Goal: Find specific page/section: Find specific page/section

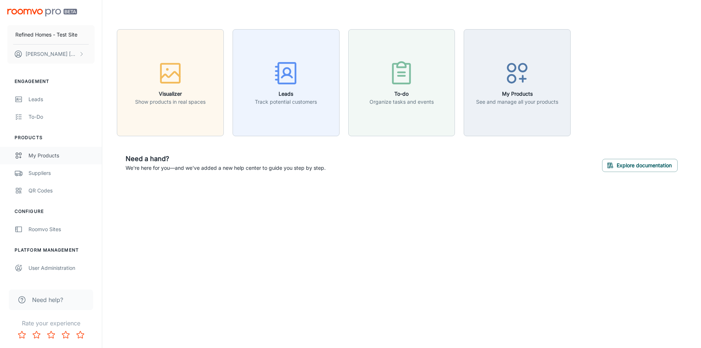
click at [47, 151] on link "My Products" at bounding box center [51, 156] width 102 height 18
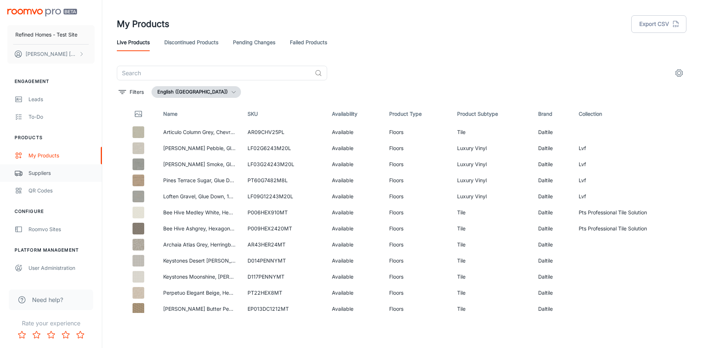
click at [45, 173] on div "Suppliers" at bounding box center [61, 173] width 66 height 8
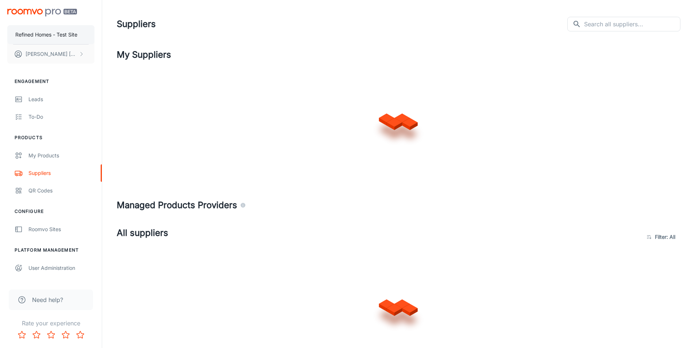
click at [72, 32] on p "Refined Homes - Test Site" at bounding box center [46, 35] width 62 height 8
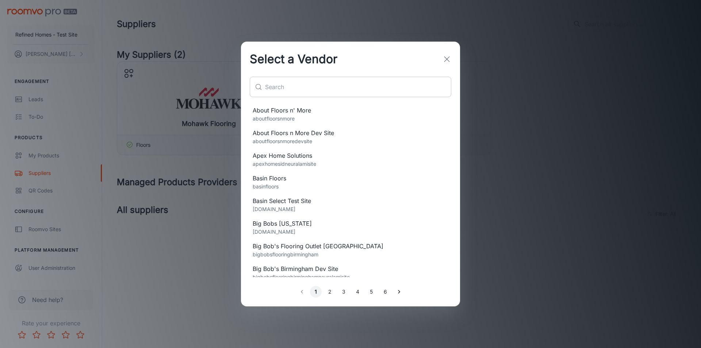
click at [341, 92] on input "text" at bounding box center [358, 87] width 186 height 20
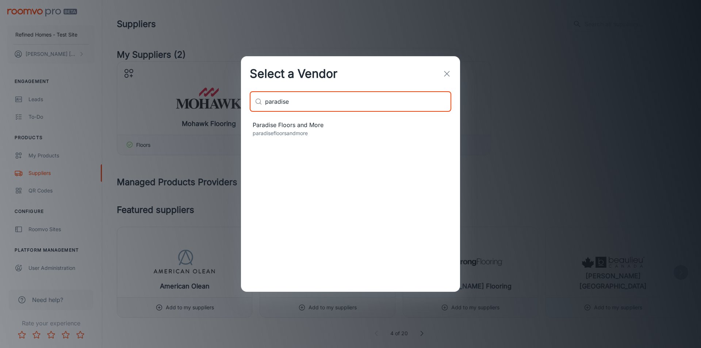
type input "paradise"
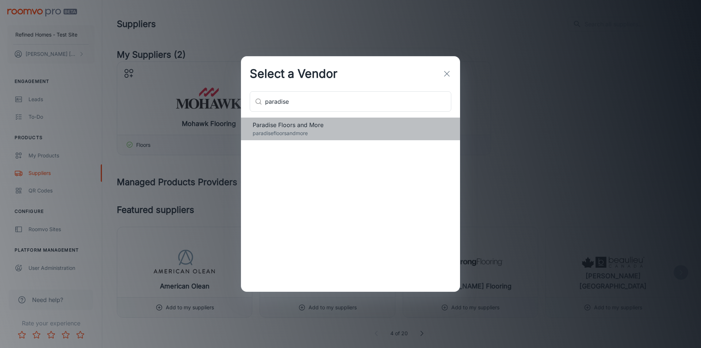
click at [290, 138] on div "Paradise Floors and More paradisefloorsandmore" at bounding box center [350, 129] width 219 height 23
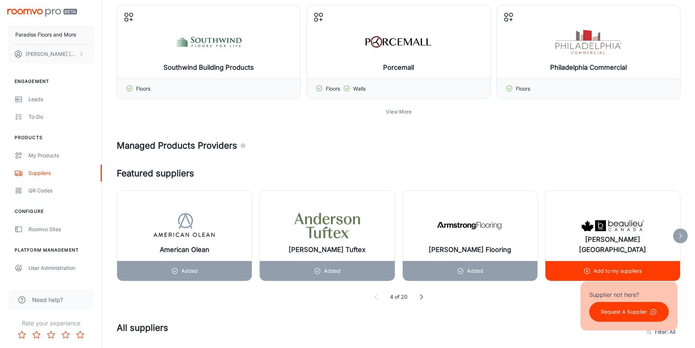
scroll to position [146, 0]
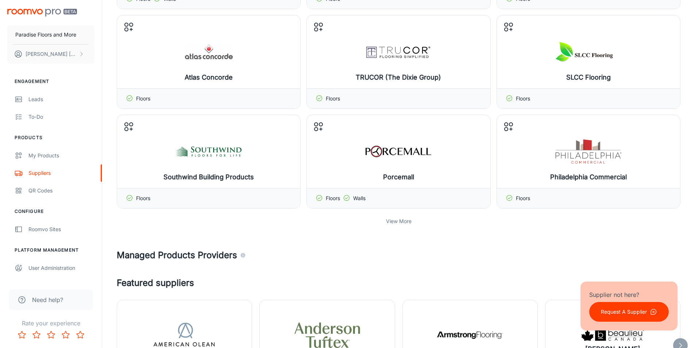
click at [400, 221] on p "View More" at bounding box center [399, 221] width 26 height 8
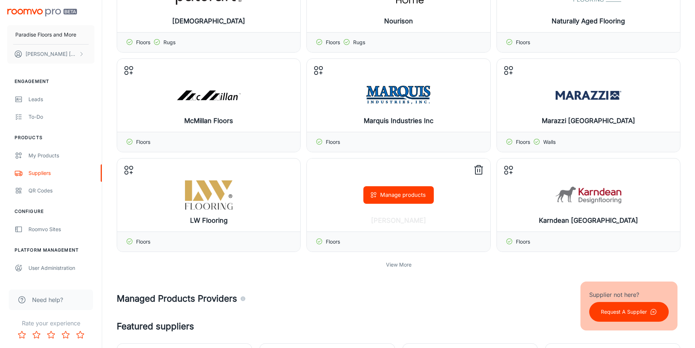
scroll to position [438, 0]
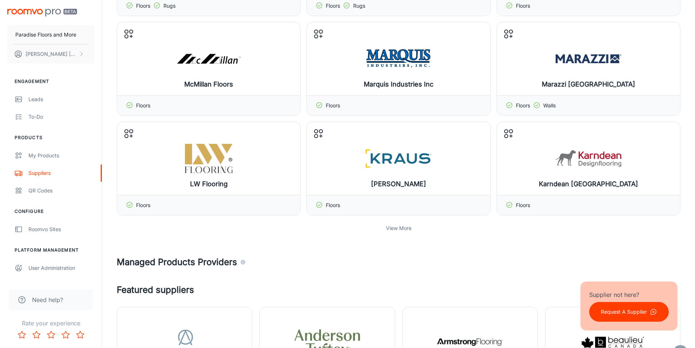
click at [393, 232] on div "View More" at bounding box center [399, 228] width 564 height 14
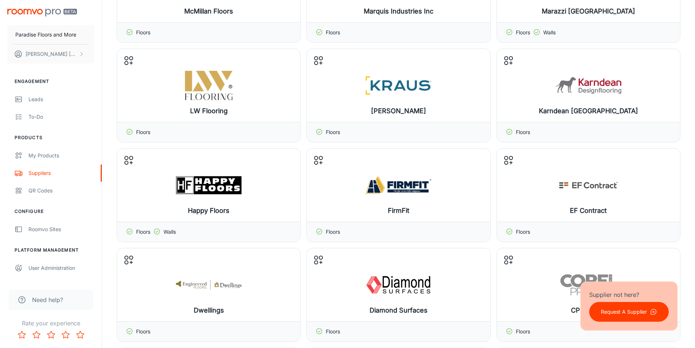
scroll to position [657, 0]
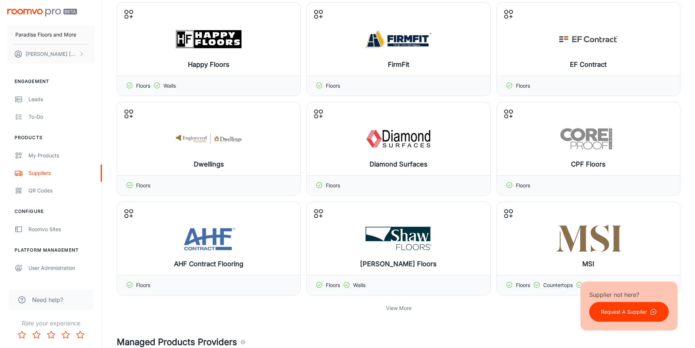
click at [396, 311] on p "View More" at bounding box center [399, 308] width 26 height 8
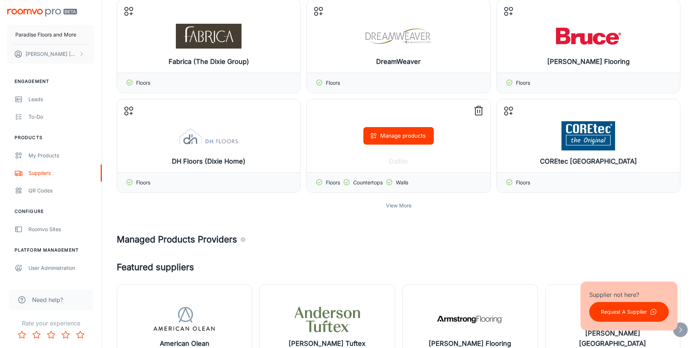
scroll to position [1131, 0]
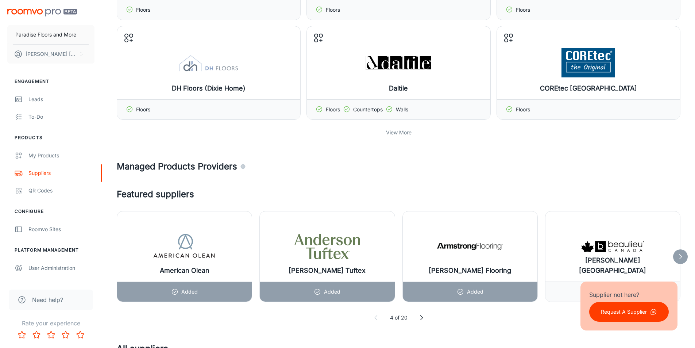
click at [397, 135] on p "View More" at bounding box center [399, 132] width 26 height 8
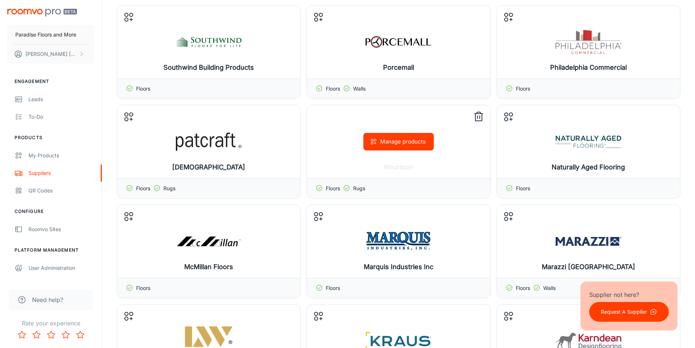
scroll to position [0, 0]
